Goal: Transaction & Acquisition: Obtain resource

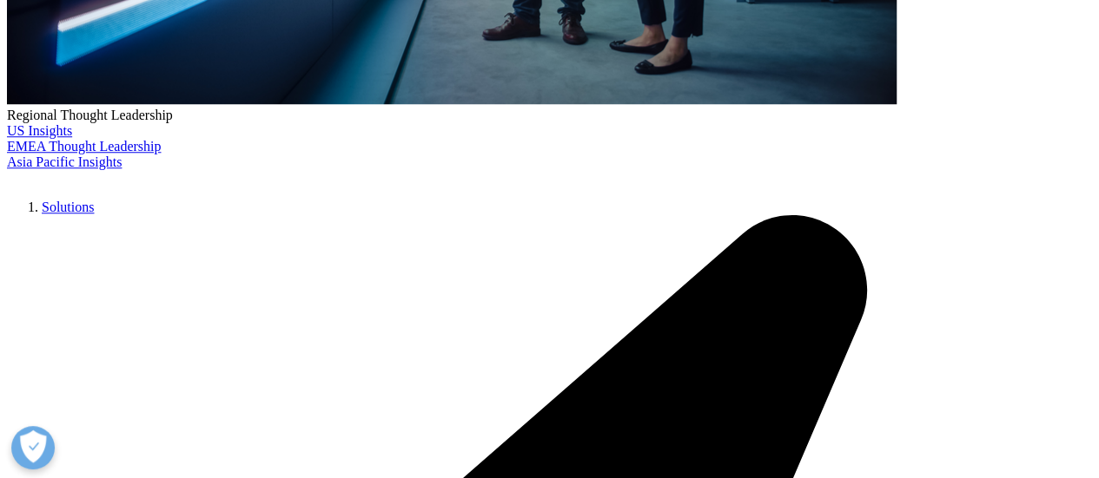
scroll to position [603, 1025]
drag, startPoint x: 0, startPoint y: 0, endPoint x: 672, endPoint y: 258, distance: 719.9
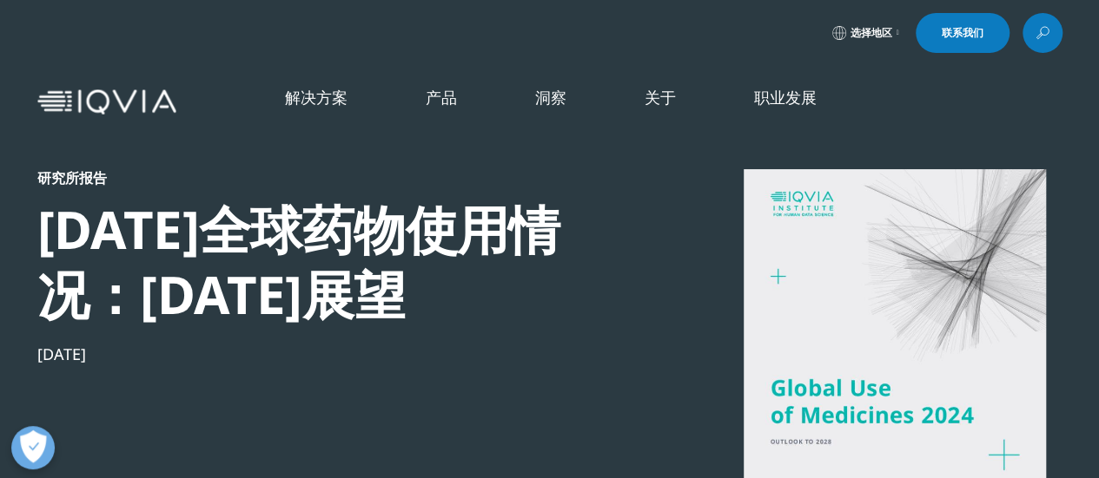
scroll to position [203, 0]
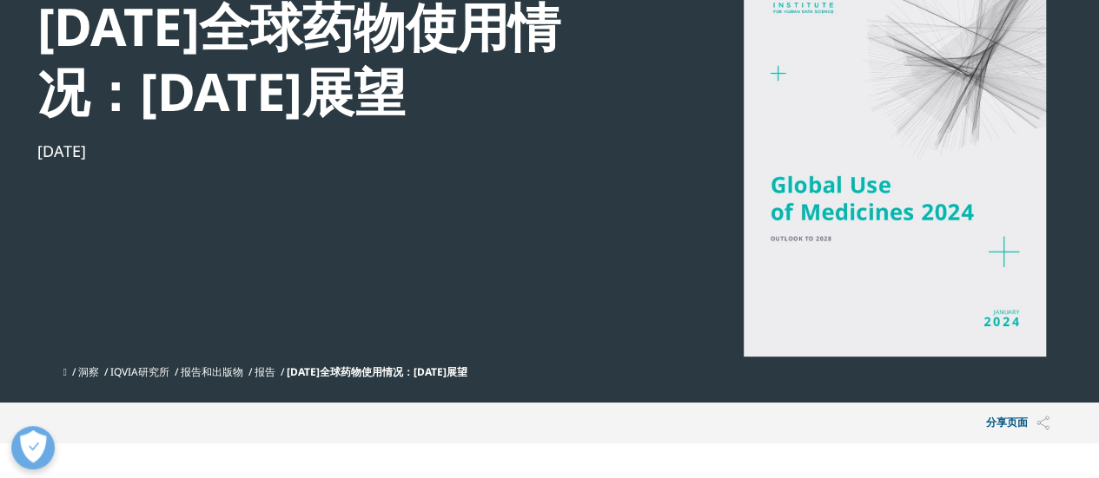
click at [997, 257] on div at bounding box center [894, 161] width 335 height 391
click at [997, 258] on div at bounding box center [894, 161] width 335 height 391
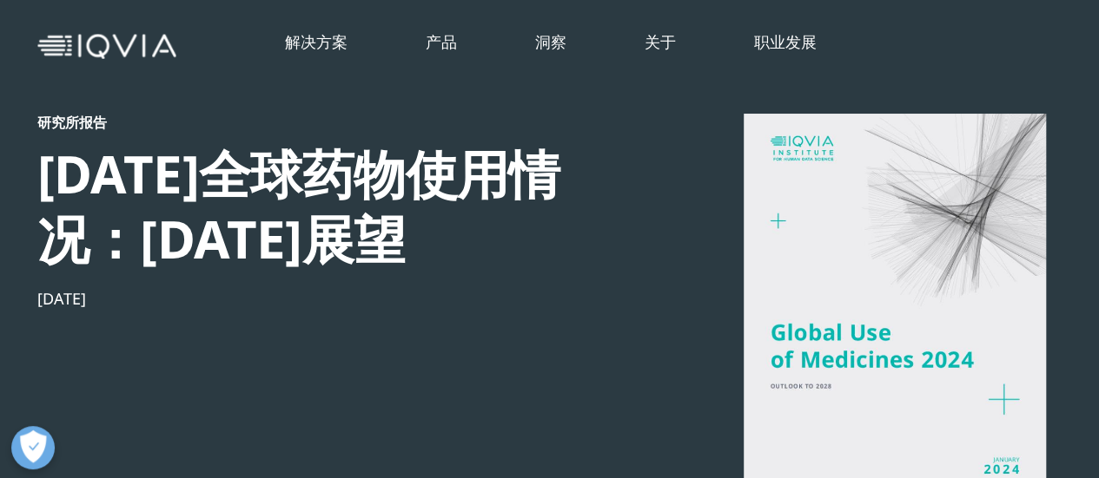
scroll to position [0, 0]
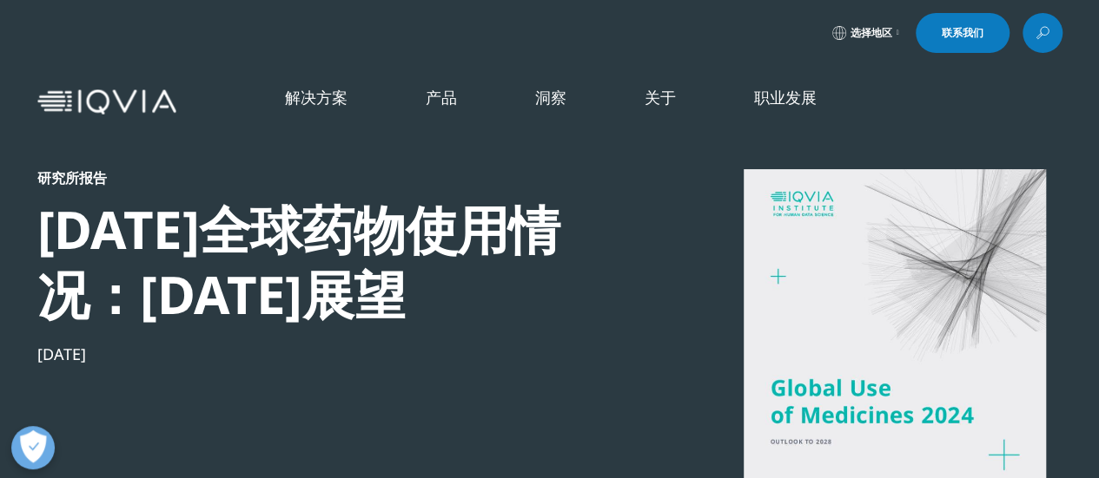
click at [888, 23] on link "选择地区" at bounding box center [865, 33] width 74 height 40
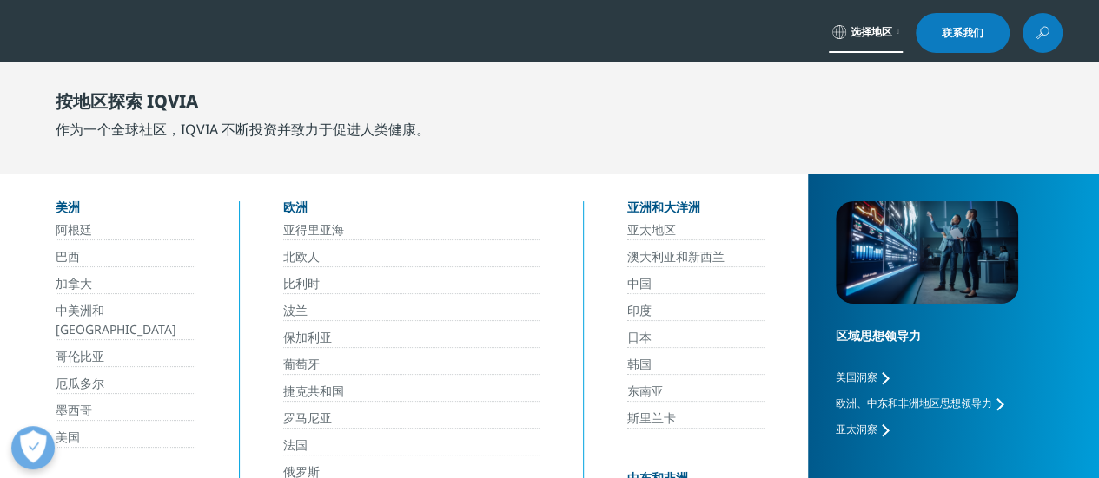
click at [887, 23] on link "选择地区" at bounding box center [865, 33] width 74 height 40
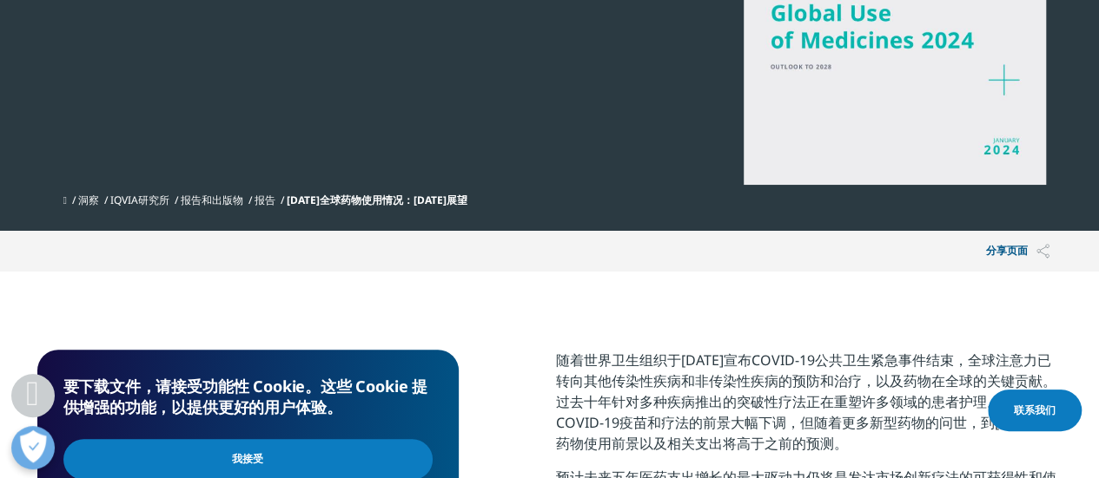
scroll to position [608, 0]
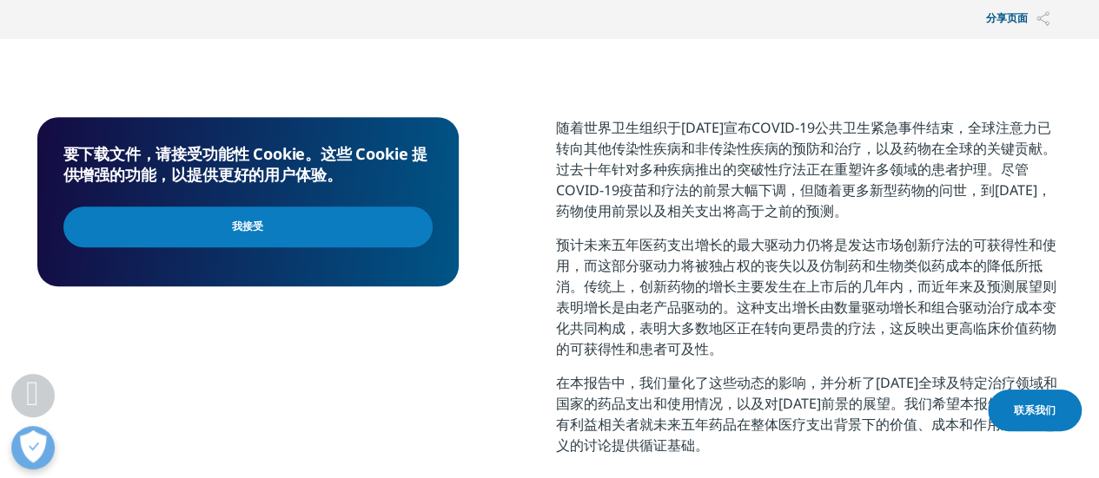
click at [200, 246] on input "我接受" at bounding box center [247, 227] width 369 height 41
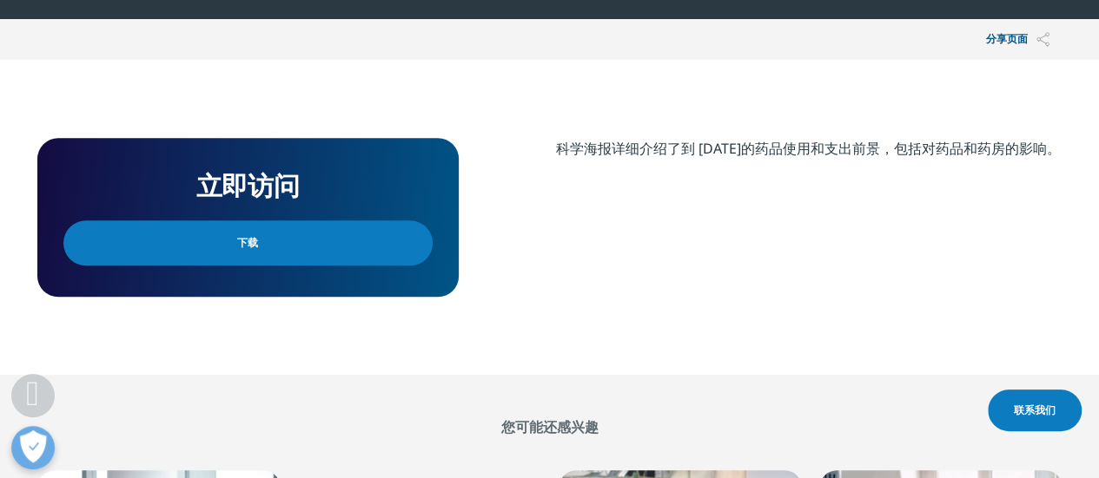
scroll to position [521, 0]
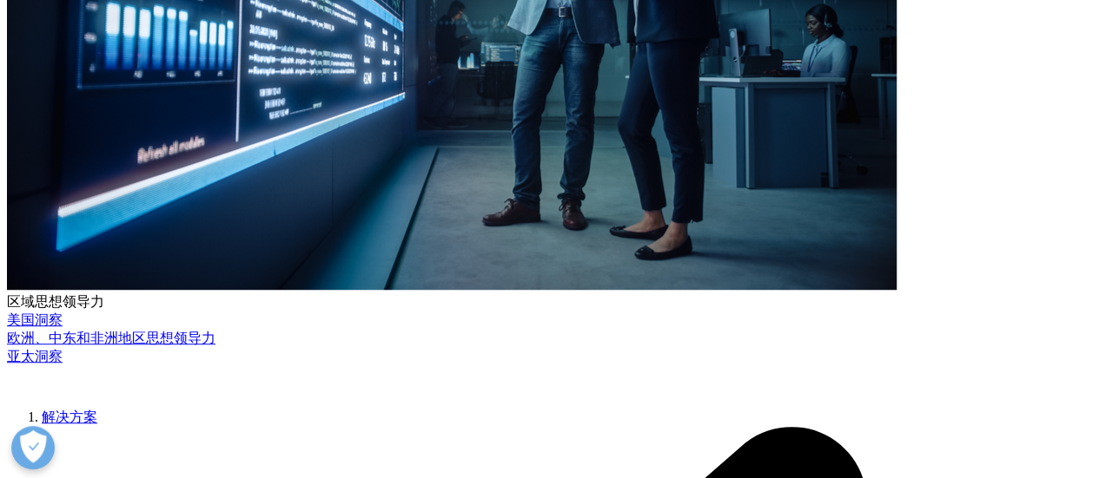
scroll to position [782, 0]
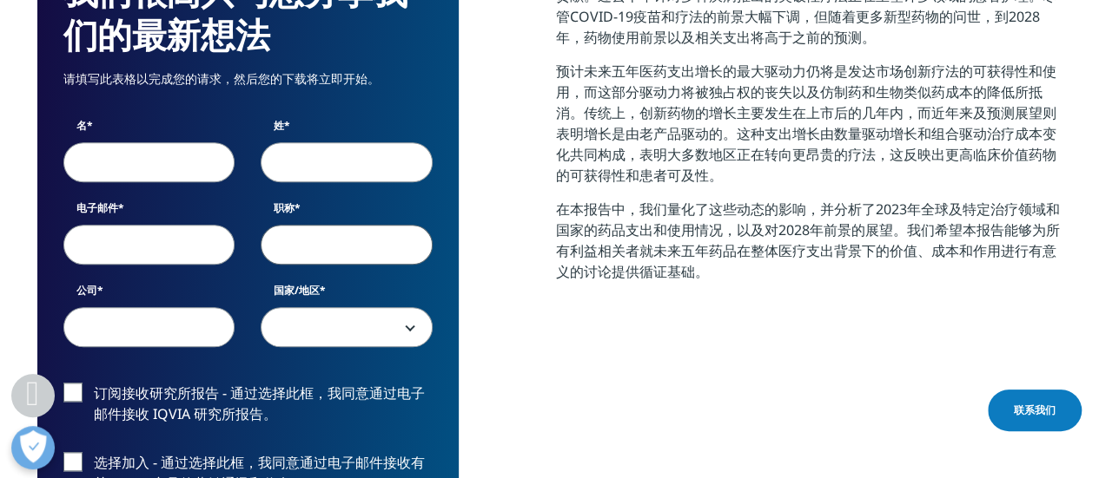
click at [387, 241] on input "职称" at bounding box center [347, 245] width 172 height 40
click at [173, 180] on input "名" at bounding box center [149, 162] width 172 height 40
type input "XIAOJIE"
type input "HAN"
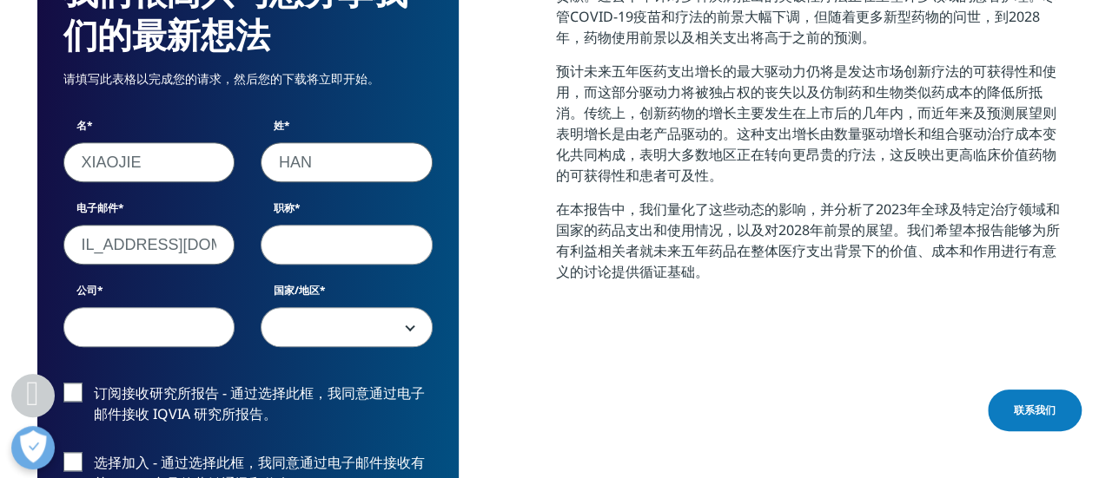
type input "h836150297@gmail.com"
type input "Phd student"
type input "no"
click at [295, 289] on font "国家/地区" at bounding box center [297, 290] width 46 height 15
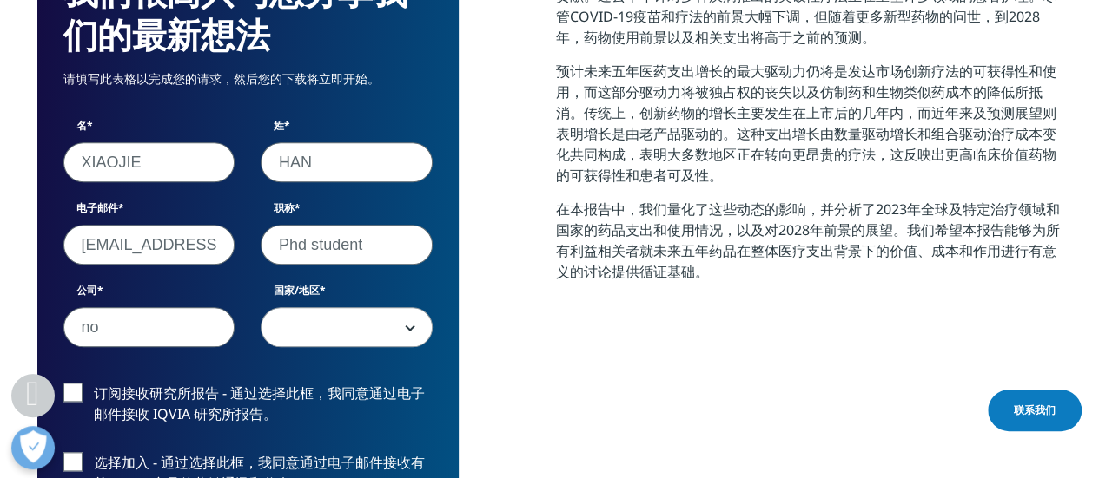
click at [261, 307] on select "美国 加拿大 英国 阿富汗 阿尔巴尼亚 阿尔及利亚 美属萨摩亚 安道尔 安哥拉 安圭拉 南极洲 安提瓜和巴布达 阿根廷 亚美尼亚 阿鲁巴 澳大利亚 奥地利 阿…" at bounding box center [261, 307] width 1 height 1
click at [314, 312] on span at bounding box center [346, 328] width 170 height 40
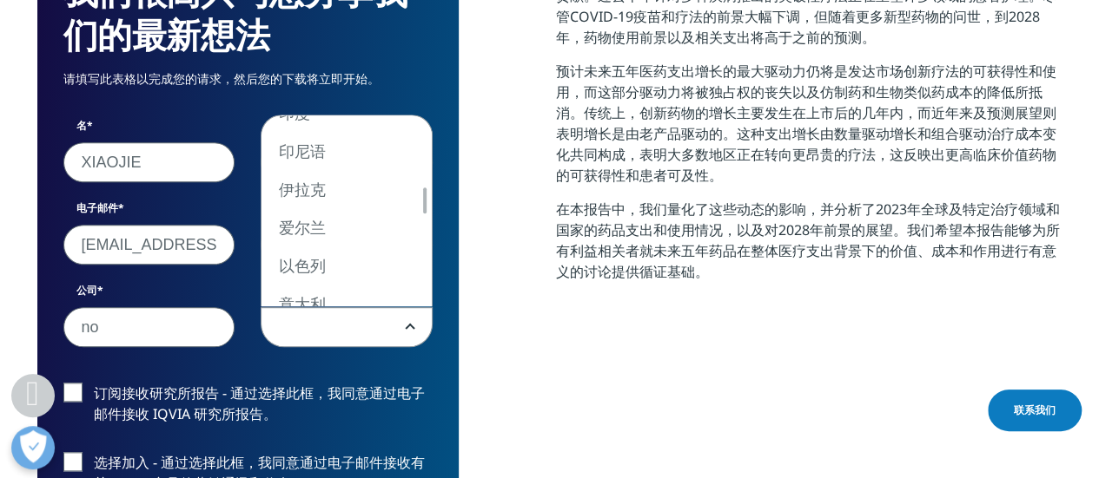
select select "[GEOGRAPHIC_DATA]"
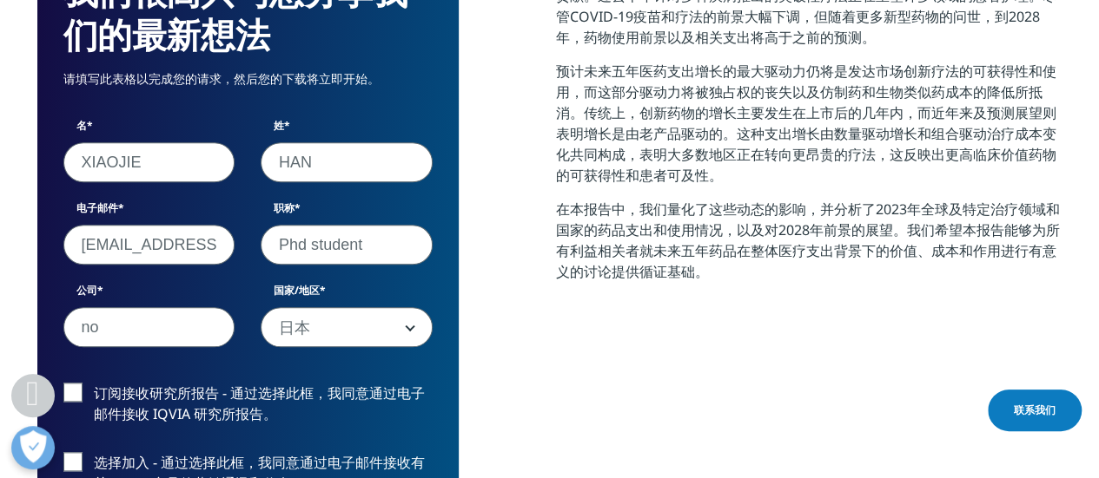
click at [73, 393] on label "订阅接收研究所报告 - 通过选择此框，我同意通过电子邮件接收 IQVIA 研究所报告。" at bounding box center [247, 408] width 369 height 51
click at [94, 383] on input "订阅接收研究所报告 - 通过选择此框，我同意通过电子邮件接收 IQVIA 研究所报告。" at bounding box center [94, 383] width 0 height 0
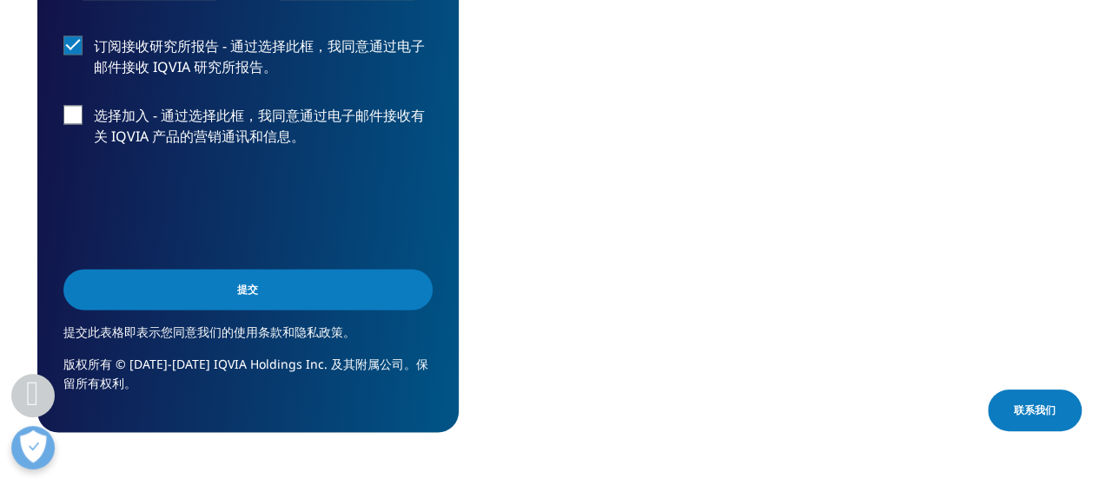
click at [201, 298] on input "提交" at bounding box center [247, 289] width 369 height 41
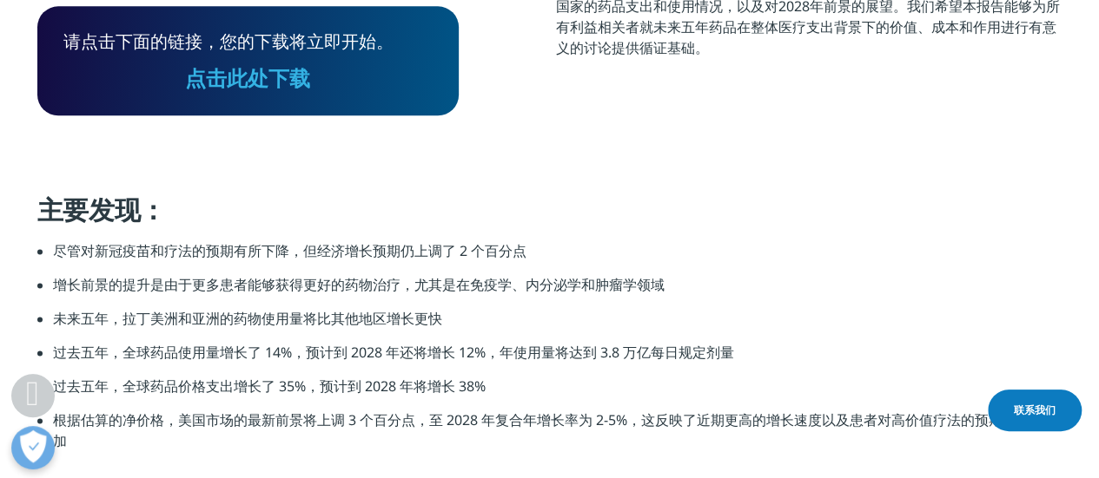
scroll to position [924, 0]
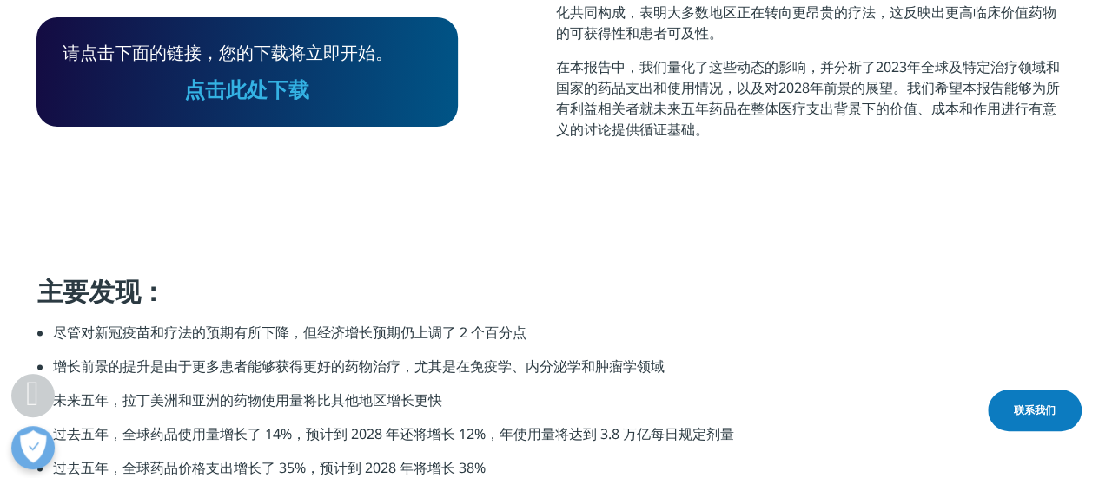
click at [278, 101] on font "点击此处下载" at bounding box center [247, 89] width 125 height 29
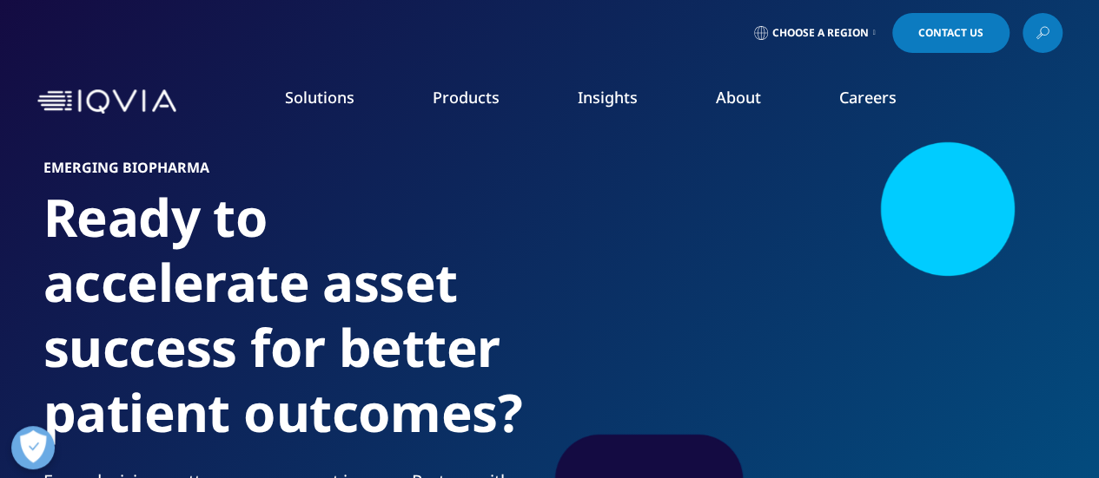
drag, startPoint x: 465, startPoint y: 230, endPoint x: 999, endPoint y: 107, distance: 547.3
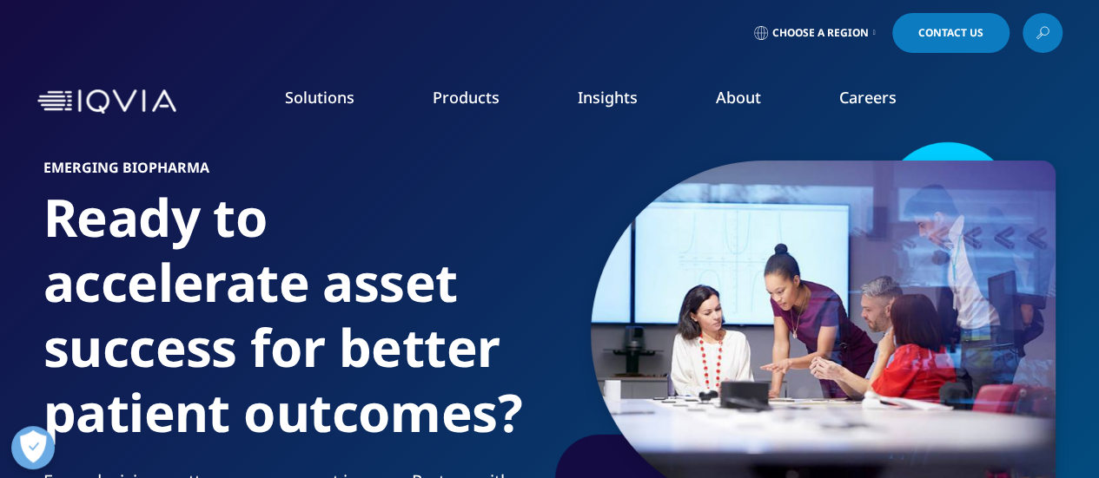
click at [999, 107] on nav "Solutions quick find a capability Clear Search Loading SOLUTIONS Research & Dev…" at bounding box center [622, 102] width 879 height 82
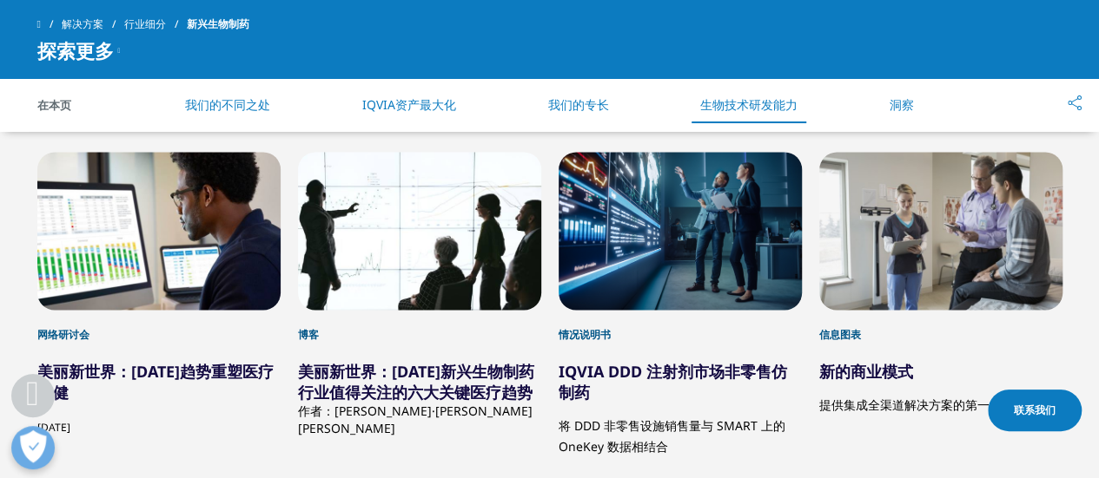
scroll to position [4689, 0]
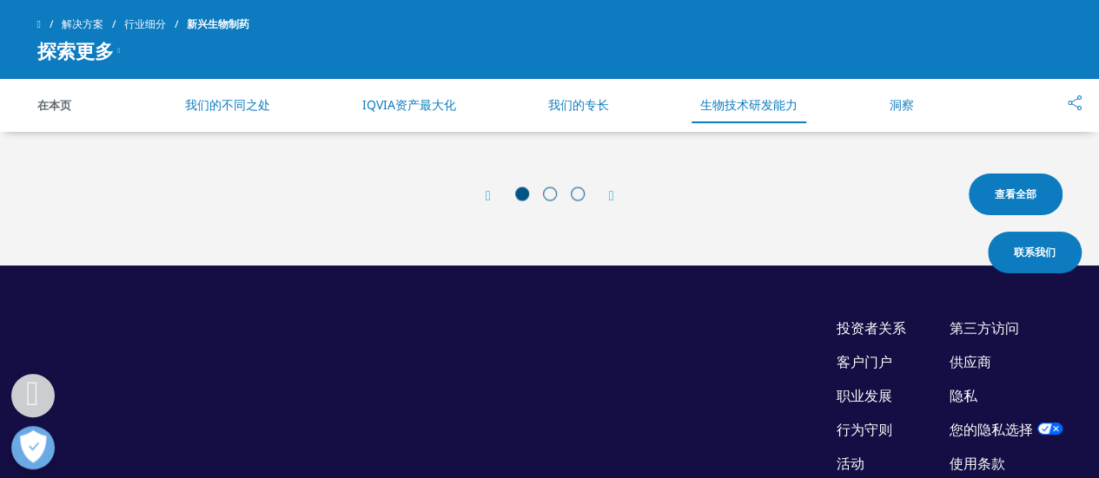
click at [612, 195] on div "Prev View All Next 查看全部" at bounding box center [549, 196] width 1025 height 52
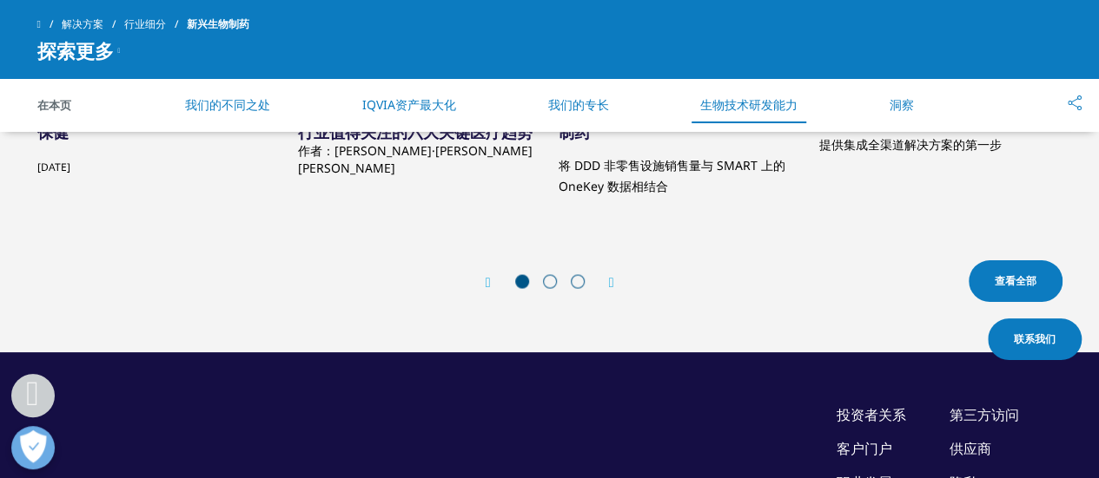
click at [611, 290] on icon "下一张幻灯片" at bounding box center [611, 283] width 5 height 14
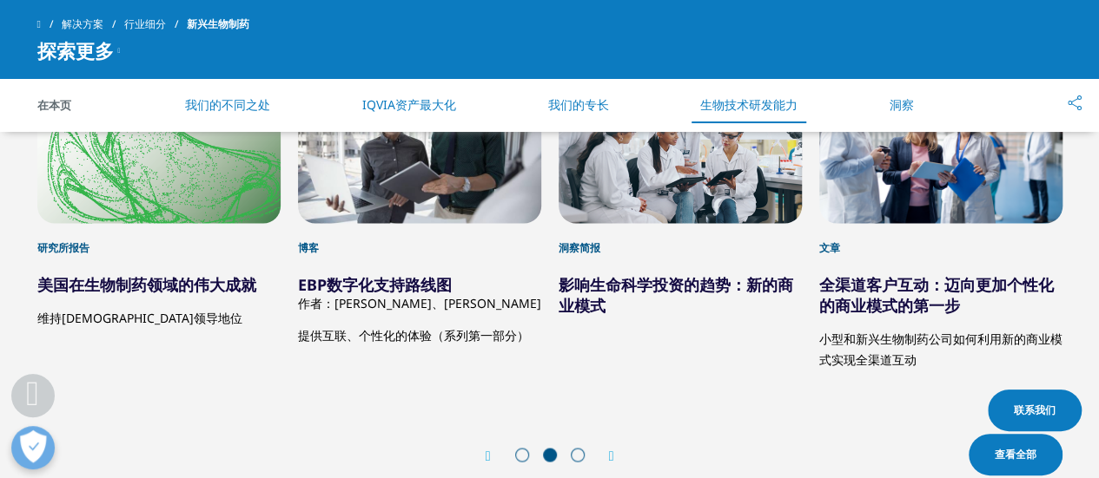
click at [569, 465] on div at bounding box center [549, 456] width 83 height 17
click at [574, 462] on span at bounding box center [578, 455] width 14 height 14
click at [577, 462] on span at bounding box center [578, 455] width 14 height 14
click at [619, 466] on div "Prev View All Next 查看全部" at bounding box center [549, 457] width 1025 height 52
click at [614, 464] on icon "下一张幻灯片" at bounding box center [611, 457] width 5 height 14
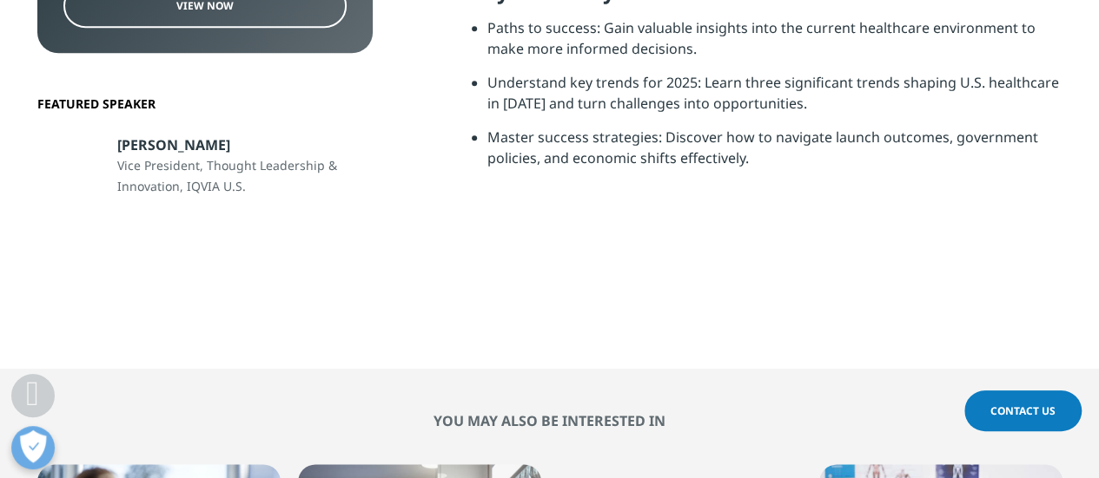
scroll to position [434, 0]
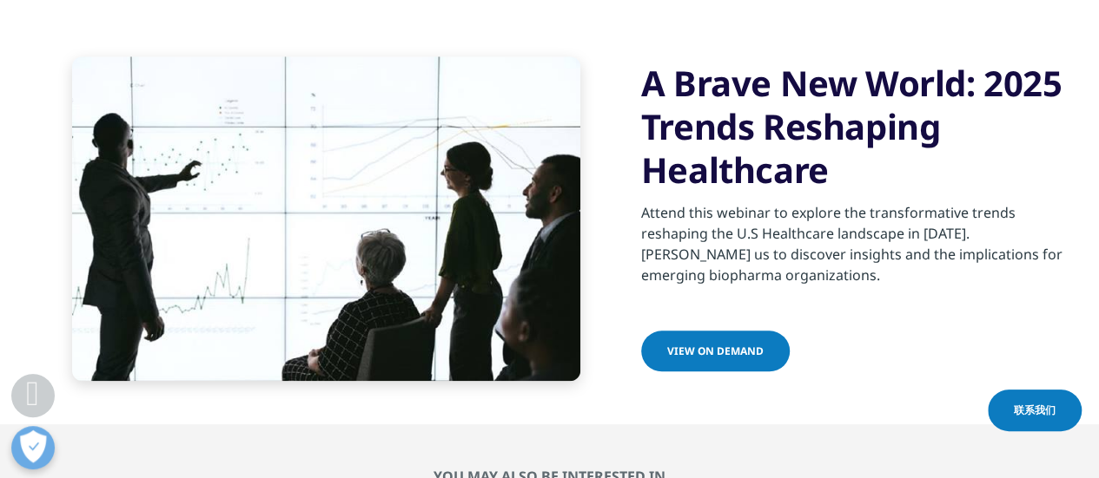
scroll to position [4168, 0]
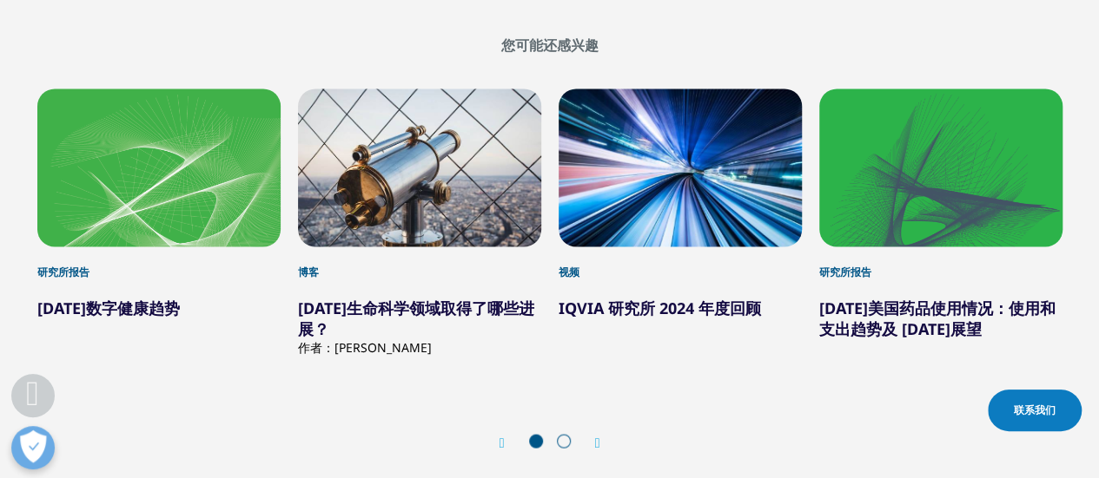
scroll to position [1476, 0]
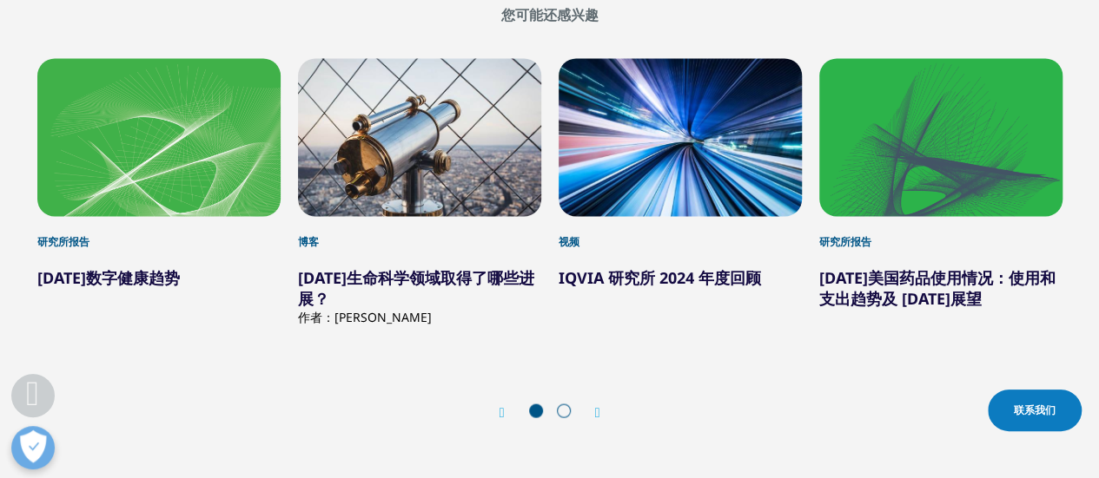
click at [485, 275] on font "2024 年生命科学领域取得了哪些进展？" at bounding box center [416, 288] width 236 height 42
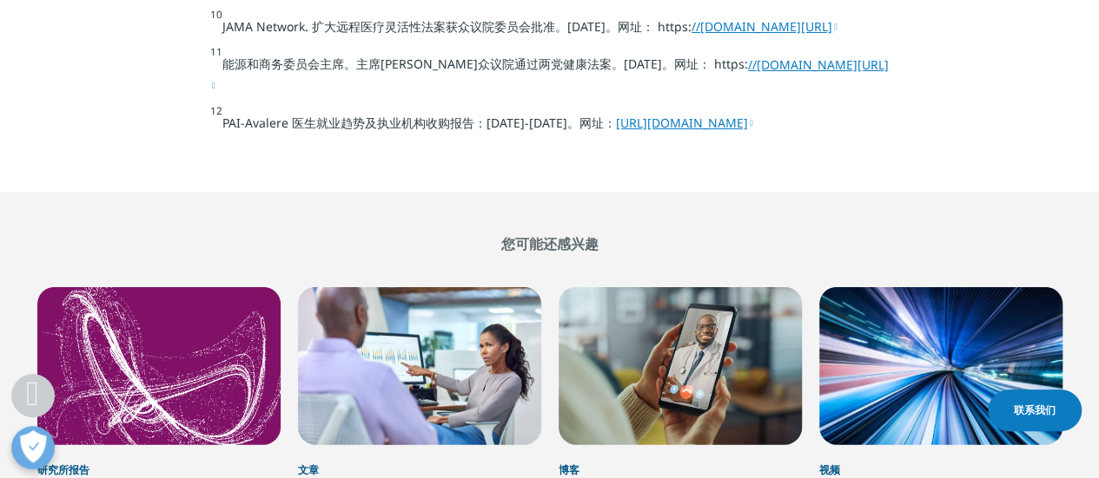
scroll to position [5384, 0]
